Goal: Obtain resource: Obtain resource

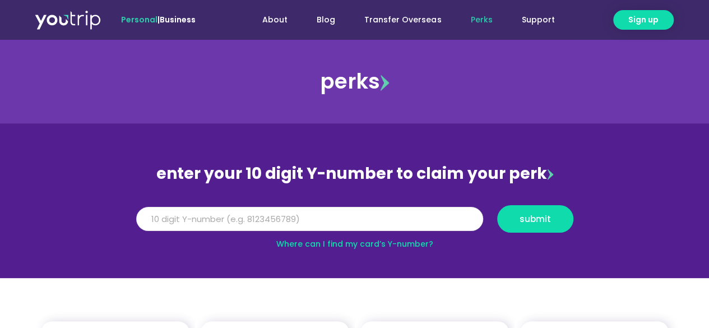
click at [368, 213] on input "Y Number" at bounding box center [309, 219] width 347 height 25
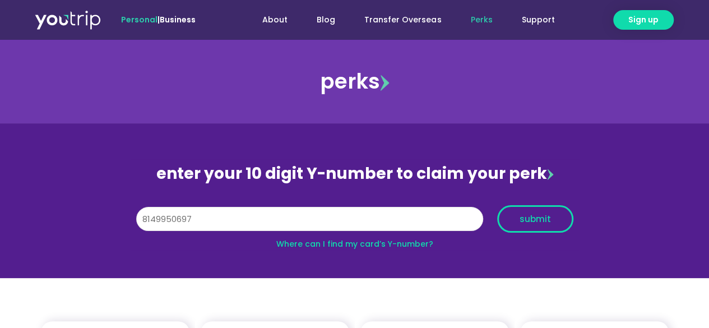
type input "8149950697"
click at [549, 221] on span "submit" at bounding box center [535, 219] width 31 height 8
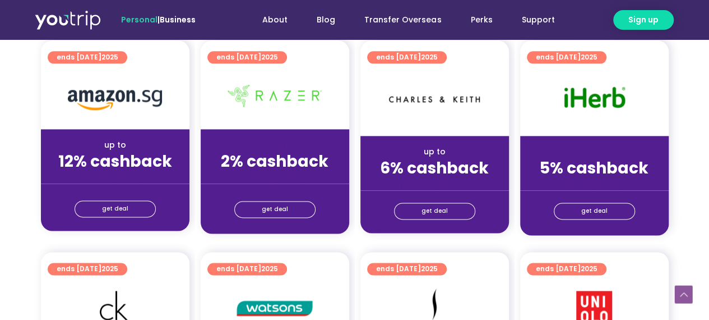
scroll to position [729, 0]
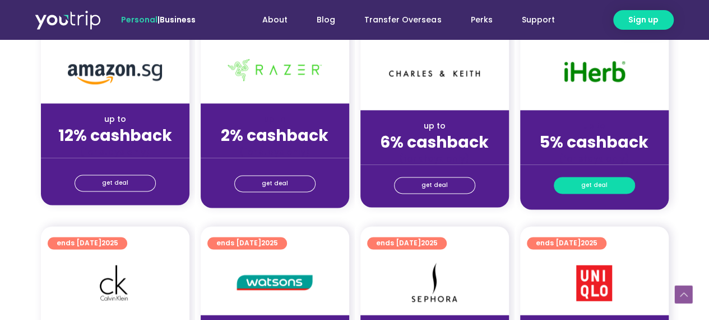
click at [596, 184] on span "get deal" at bounding box center [594, 185] width 26 height 16
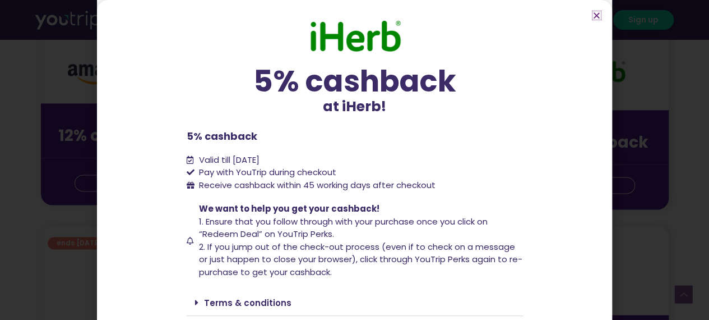
scroll to position [35, 0]
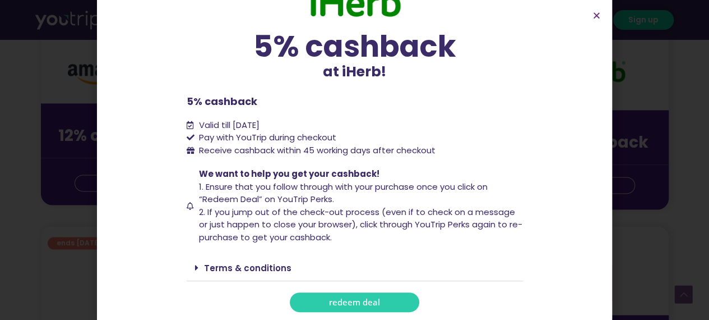
click at [375, 299] on span "redeem deal" at bounding box center [354, 302] width 51 height 8
